Goal: Information Seeking & Learning: Understand process/instructions

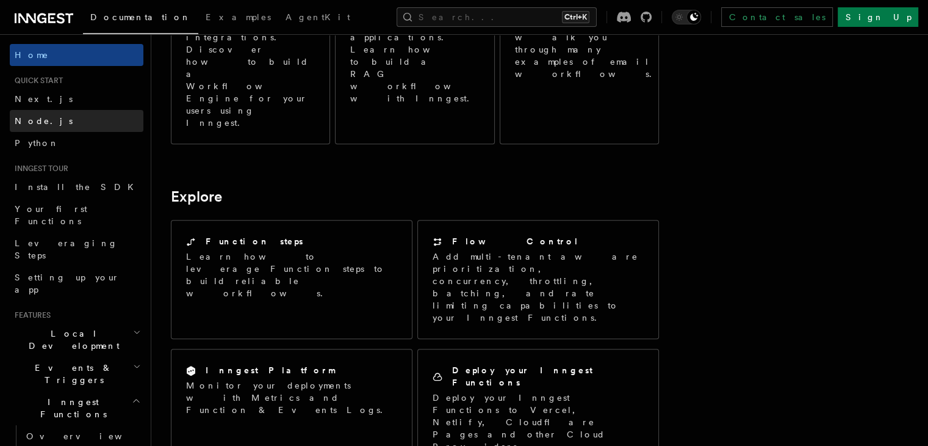
scroll to position [840, 0]
click at [51, 120] on link "Node.js" at bounding box center [77, 121] width 134 height 22
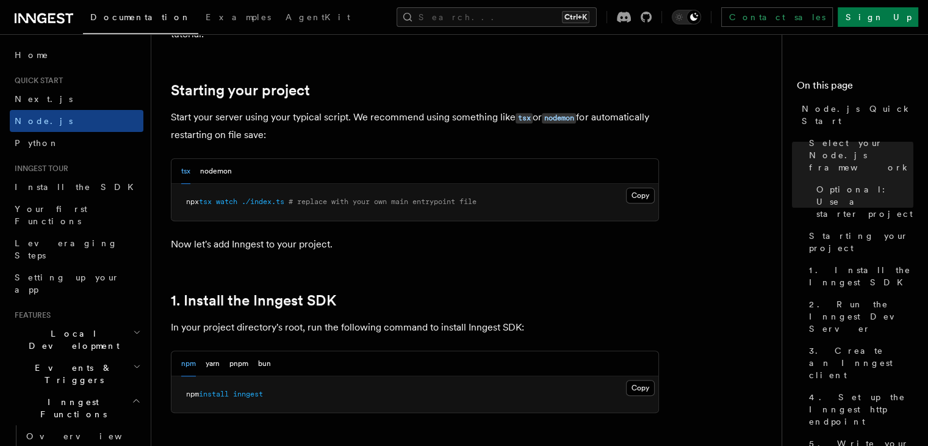
scroll to position [552, 0]
click at [216, 159] on button "nodemon" at bounding box center [216, 169] width 32 height 25
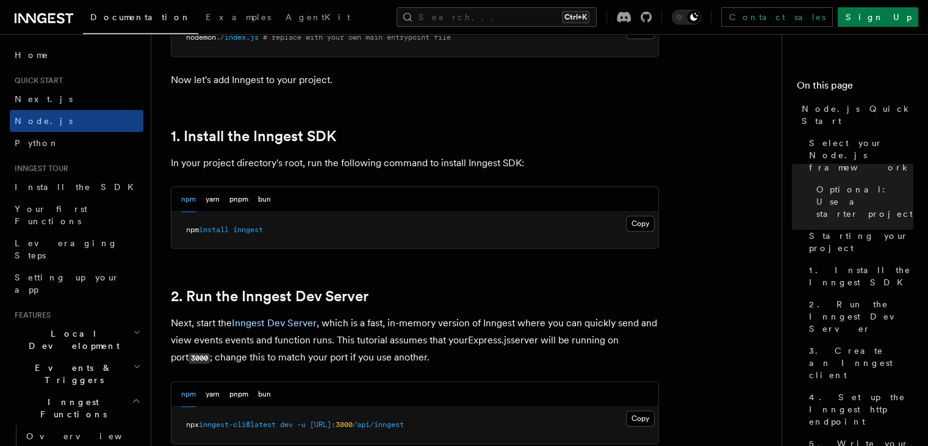
scroll to position [715, 0]
click at [642, 219] on button "Copy Copied" at bounding box center [640, 223] width 29 height 16
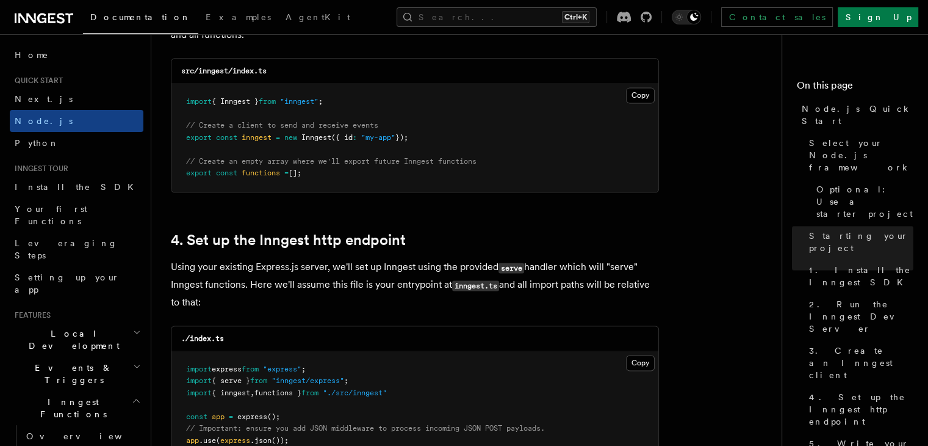
scroll to position [1718, 0]
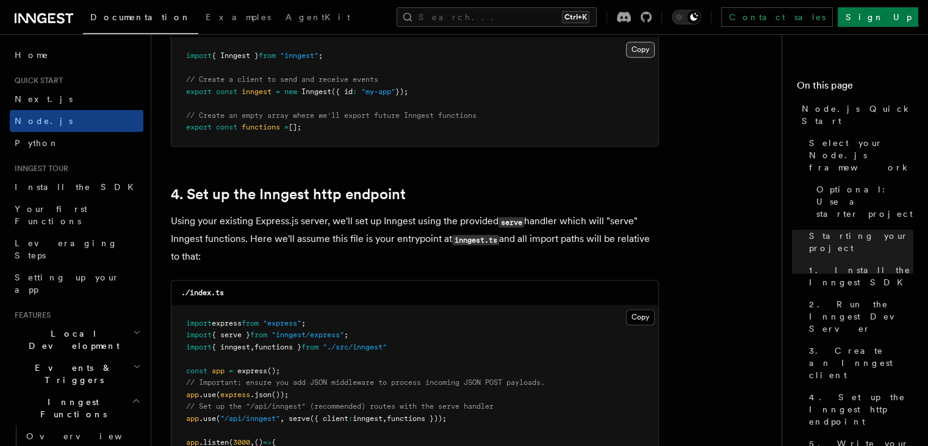
click at [642, 44] on button "Copy Copied" at bounding box center [640, 50] width 29 height 16
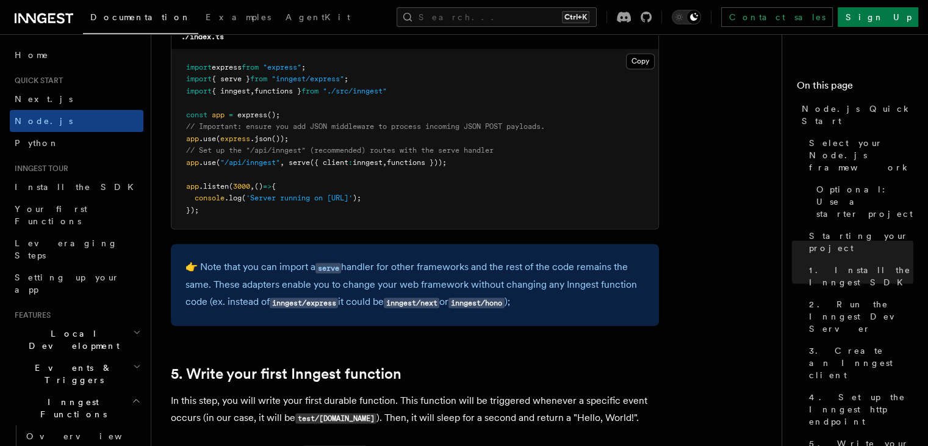
scroll to position [1976, 0]
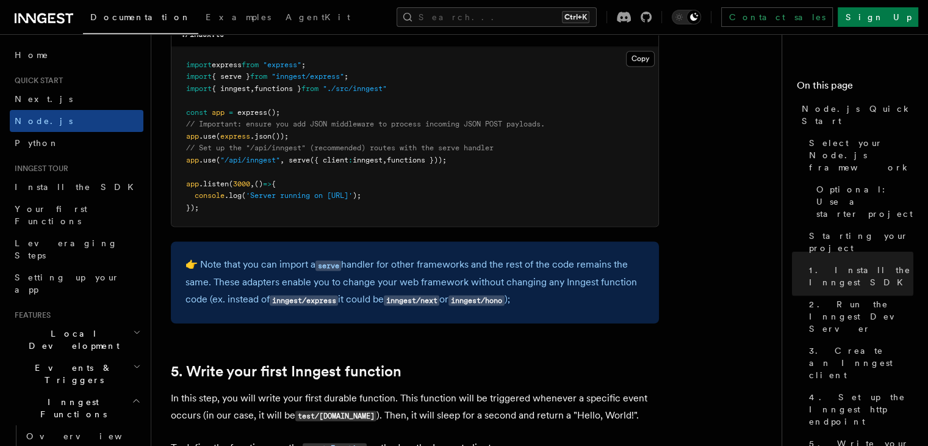
drag, startPoint x: 475, startPoint y: 161, endPoint x: 184, endPoint y: 159, distance: 291.2
click at [184, 159] on pre "import express from "express" ; import { serve } from "inngest/express" ; impor…" at bounding box center [415, 136] width 487 height 179
copy span "app .use ( "/api/inngest" , serve ({ client : inngest , functions }));"
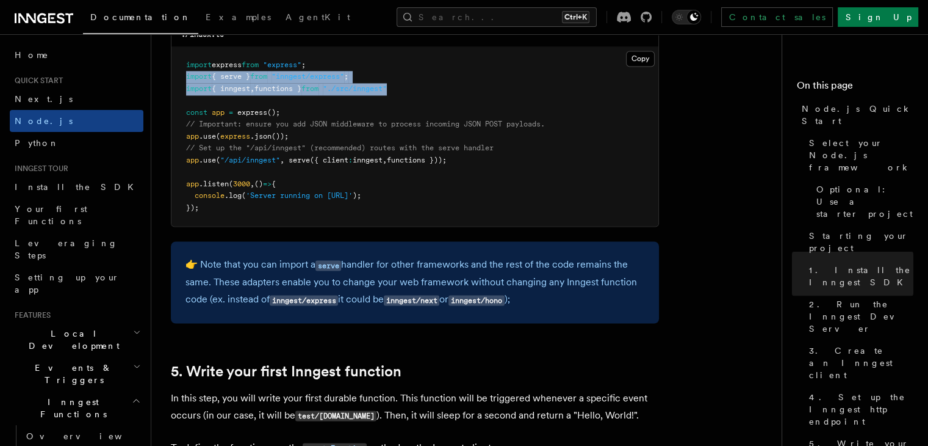
drag, startPoint x: 411, startPoint y: 91, endPoint x: 186, endPoint y: 76, distance: 226.4
click at [186, 76] on pre "import express from "express" ; import { serve } from "inngest/express" ; impor…" at bounding box center [415, 136] width 487 height 179
copy code "import { serve } from "inngest/express" ; import { inngest , functions } from "…"
